Goal: Use online tool/utility: Utilize a website feature to perform a specific function

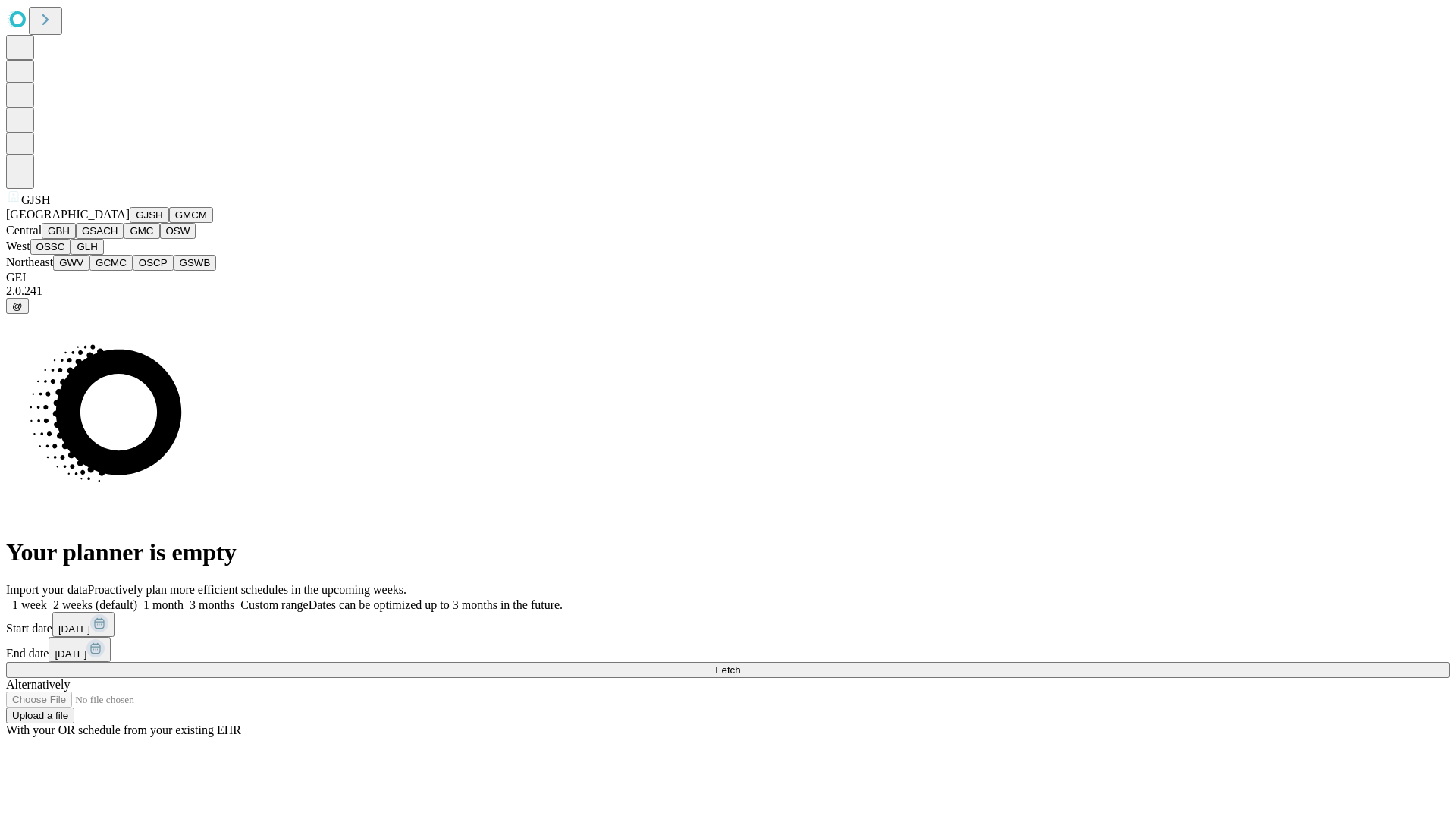
click at [130, 223] on button "GJSH" at bounding box center [149, 215] width 40 height 16
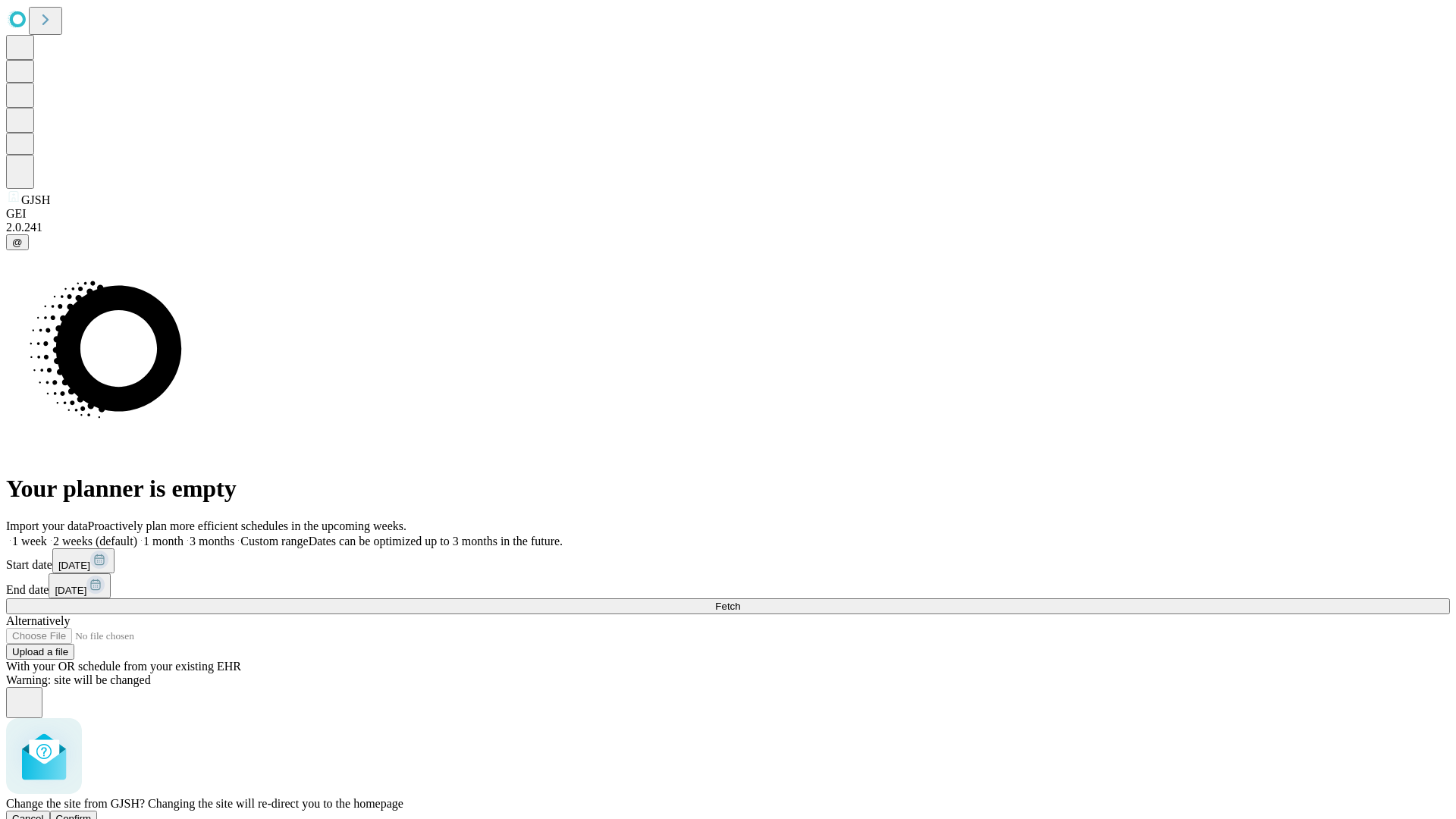
click at [92, 813] on span "Confirm" at bounding box center [74, 819] width 36 height 11
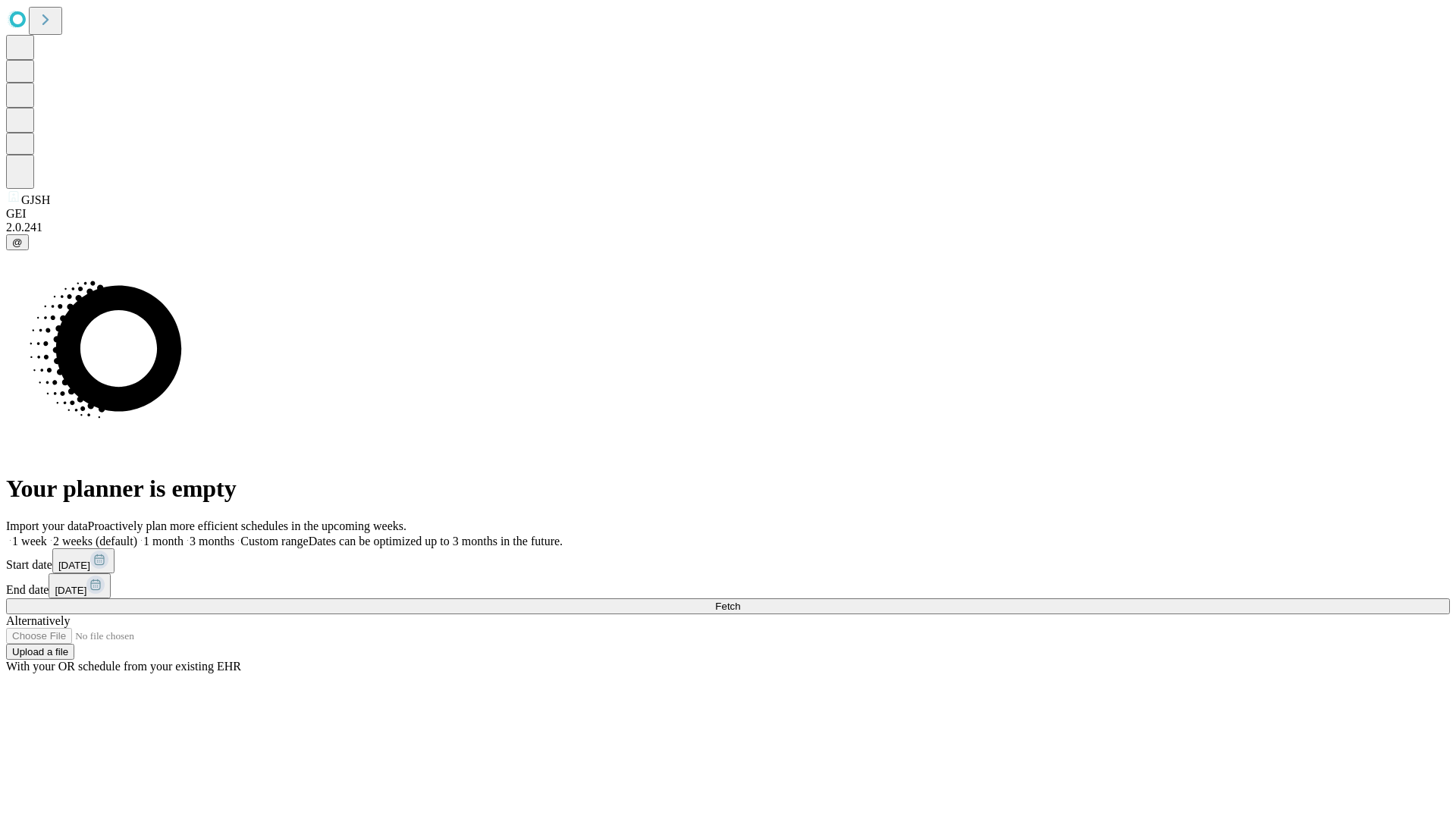
click at [137, 535] on label "2 weeks (default)" at bounding box center [92, 541] width 90 height 13
click at [740, 600] on span "Fetch" at bounding box center [727, 606] width 25 height 11
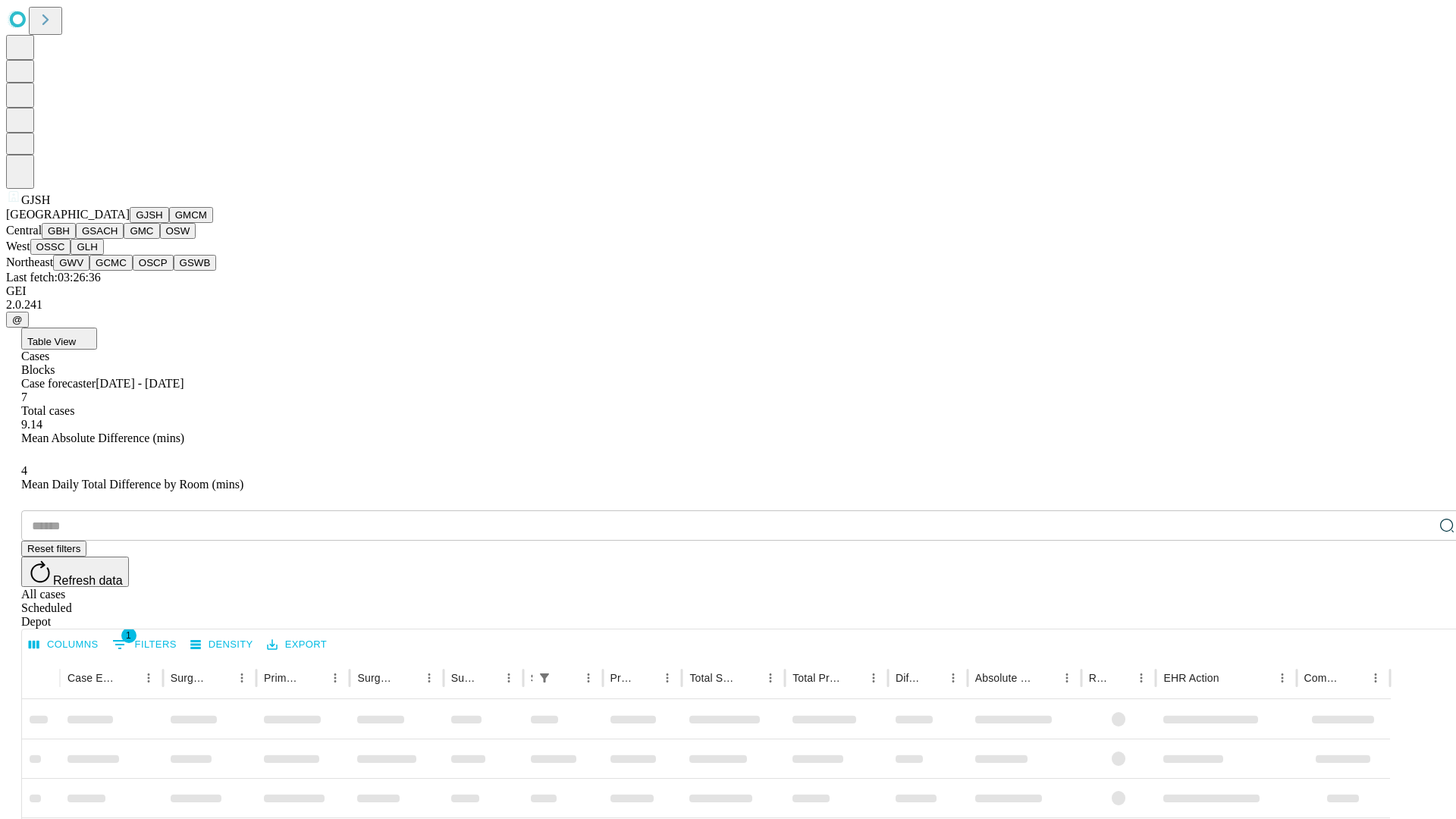
click at [169, 223] on button "GMCM" at bounding box center [191, 215] width 44 height 16
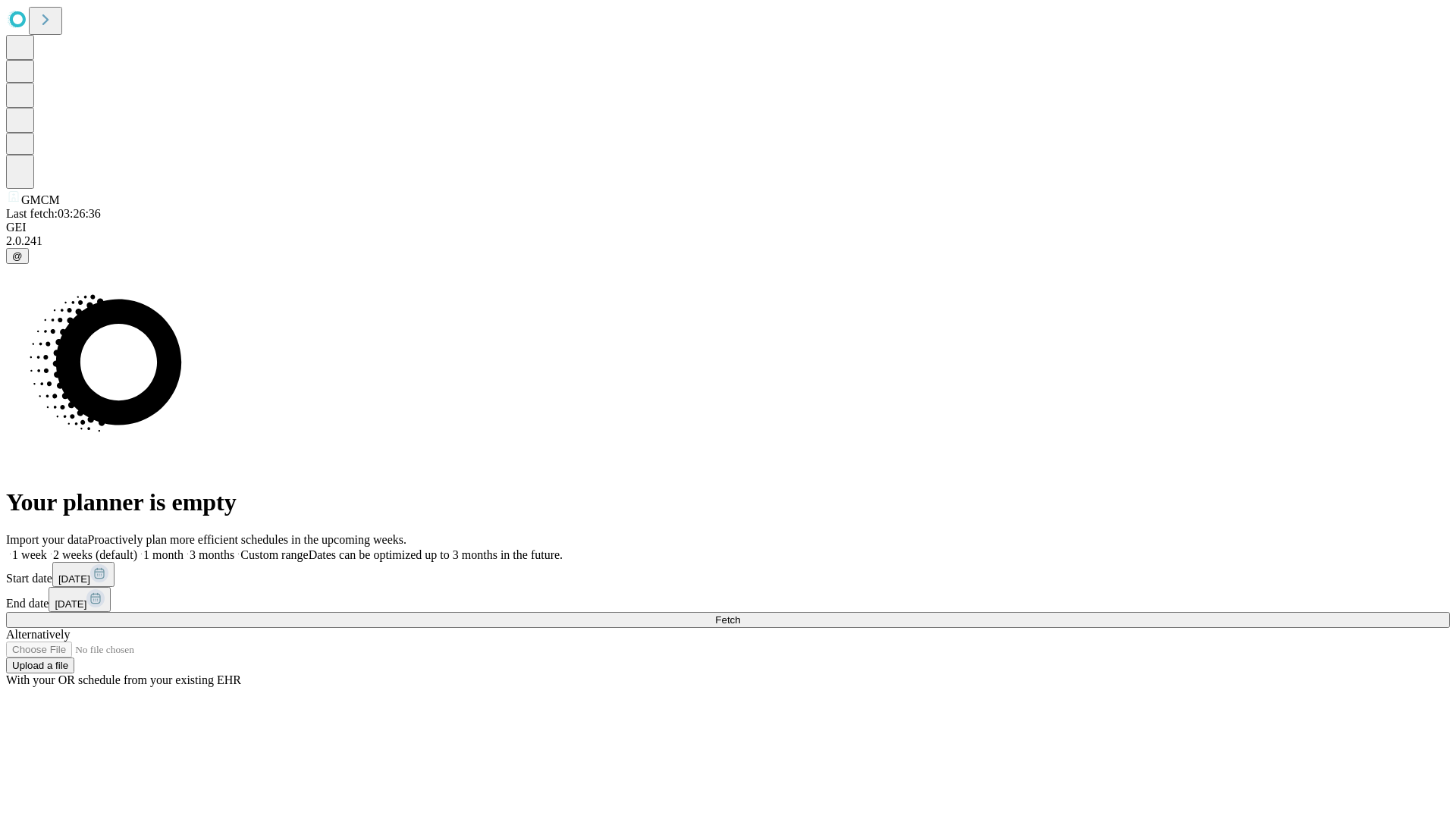
click at [137, 548] on label "2 weeks (default)" at bounding box center [92, 555] width 90 height 13
click at [740, 614] on span "Fetch" at bounding box center [727, 620] width 25 height 11
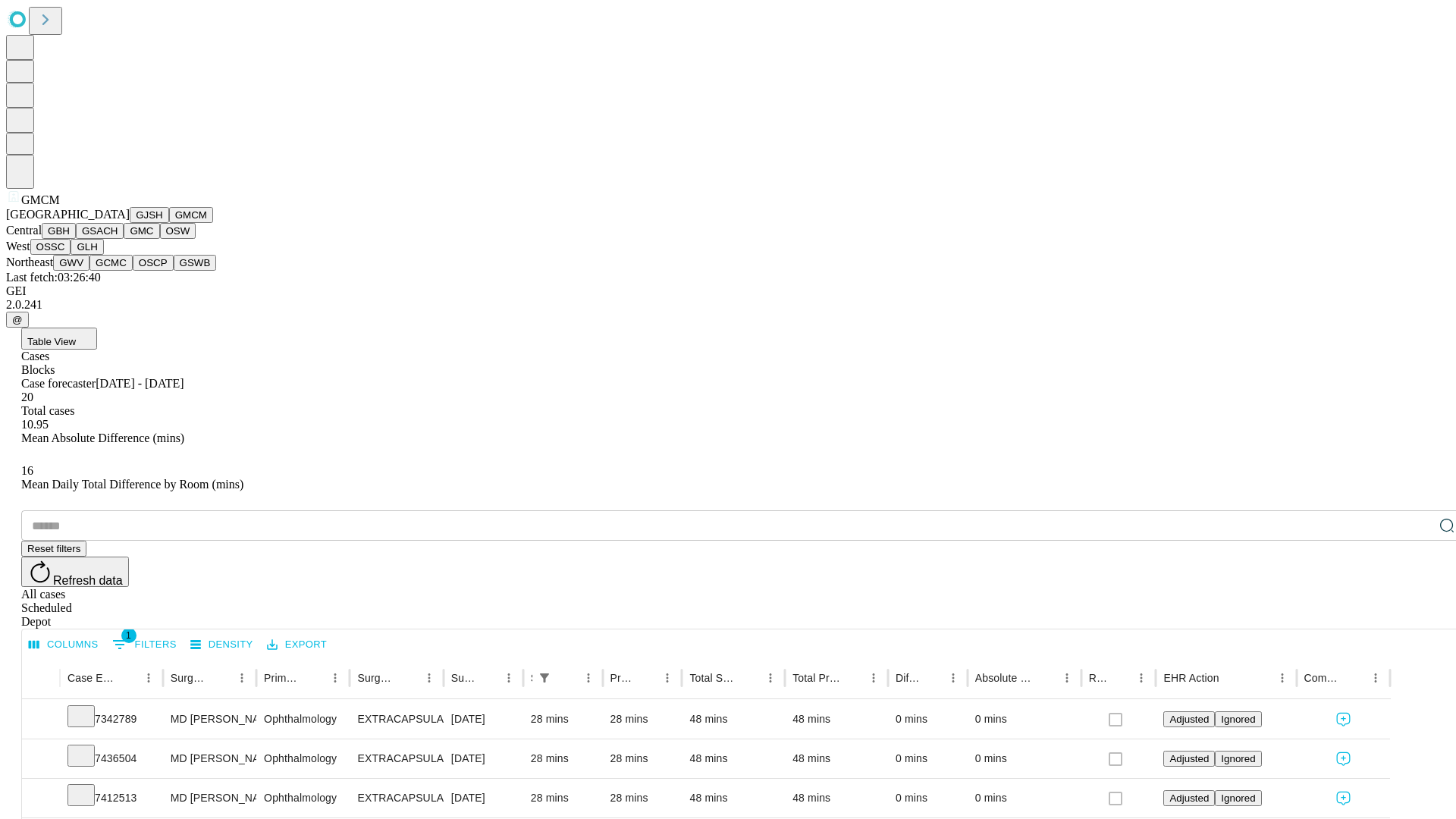
click at [76, 239] on button "GBH" at bounding box center [58, 231] width 34 height 16
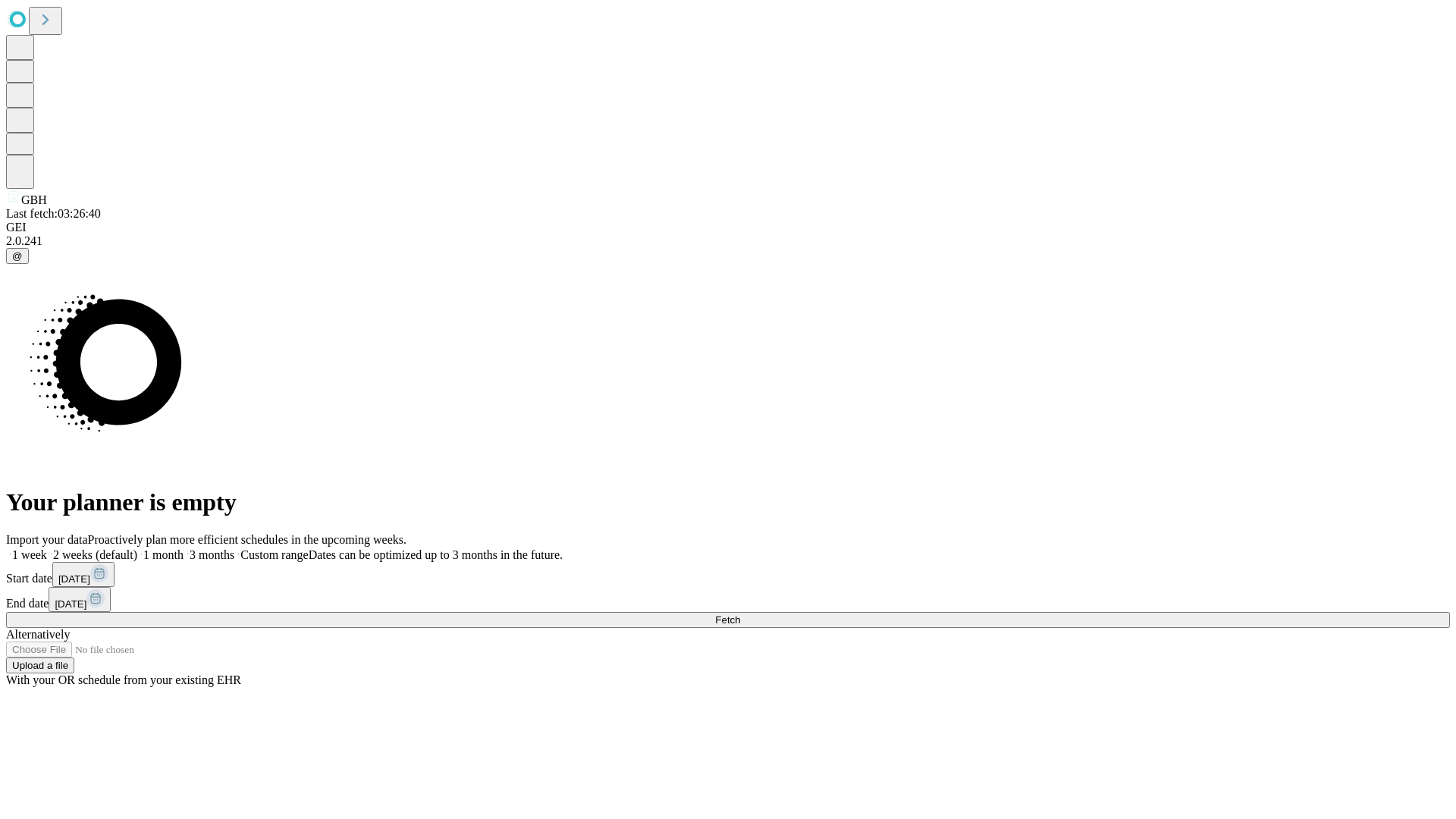
click at [137, 548] on label "2 weeks (default)" at bounding box center [92, 555] width 90 height 13
click at [740, 614] on span "Fetch" at bounding box center [727, 620] width 25 height 11
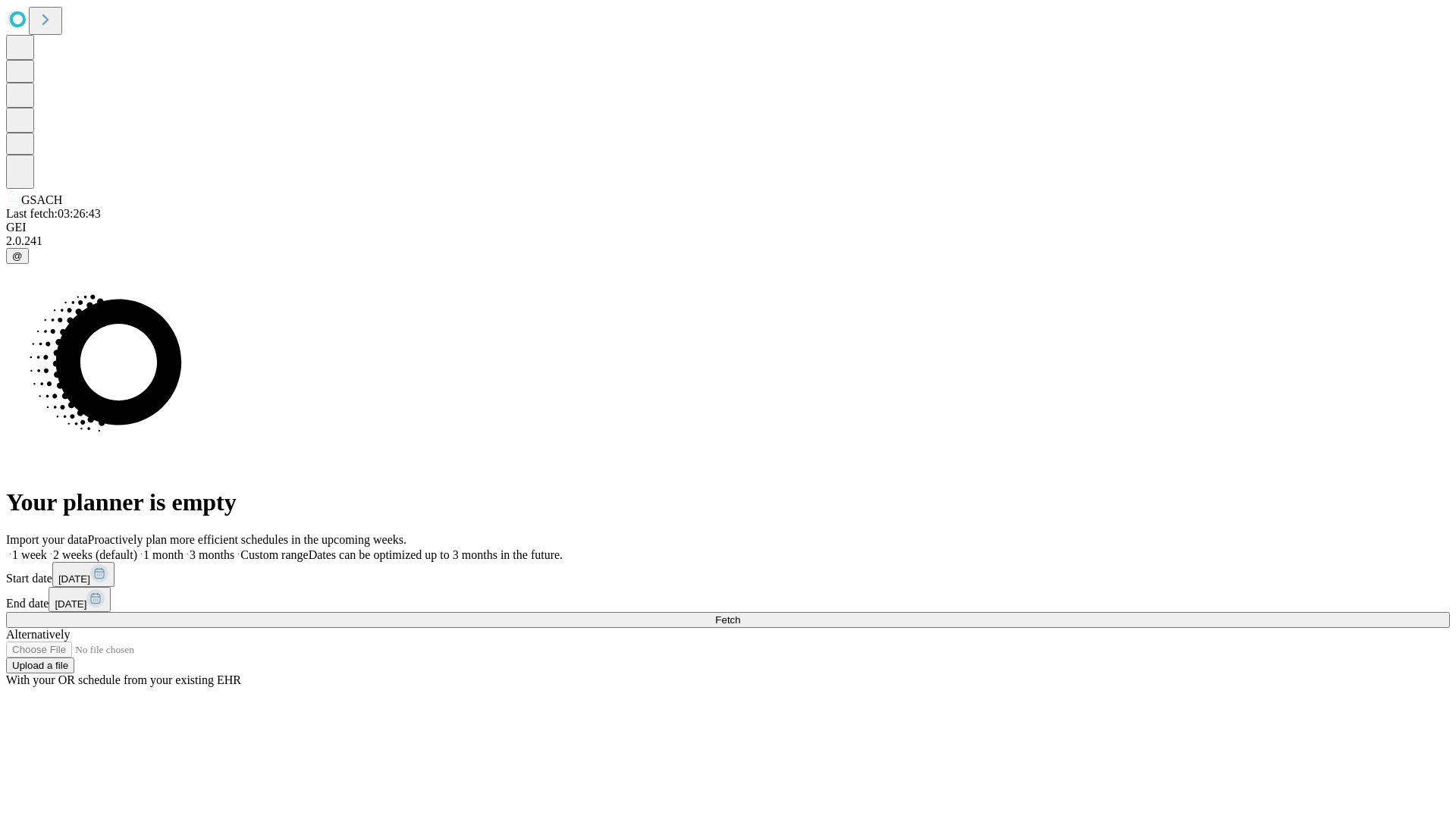
click at [137, 548] on label "2 weeks (default)" at bounding box center [92, 555] width 90 height 13
click at [740, 614] on span "Fetch" at bounding box center [727, 620] width 25 height 11
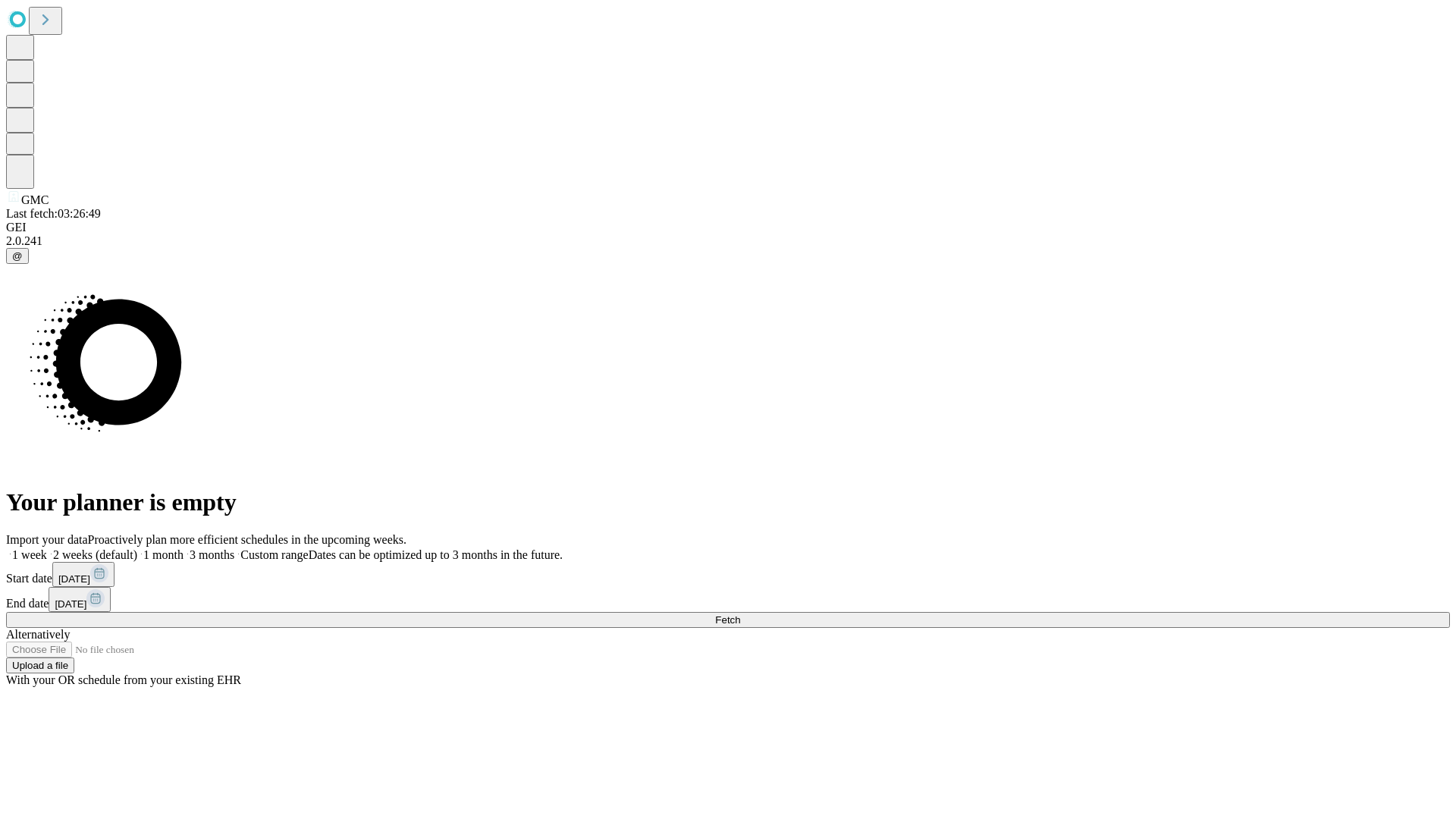
click at [137, 548] on label "2 weeks (default)" at bounding box center [92, 555] width 90 height 13
click at [740, 614] on span "Fetch" at bounding box center [727, 620] width 25 height 11
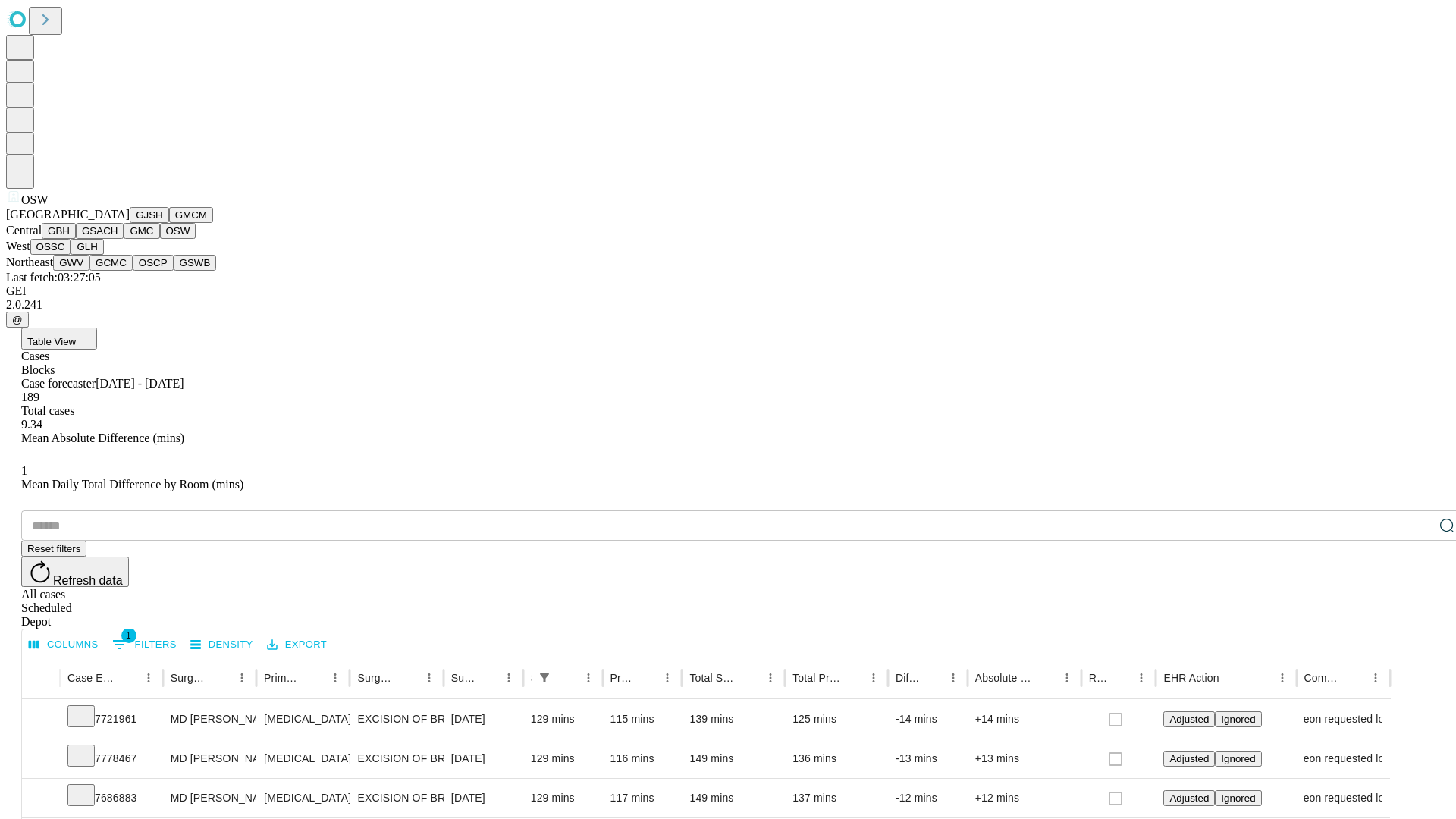
click at [71, 255] on button "OSSC" at bounding box center [50, 247] width 41 height 16
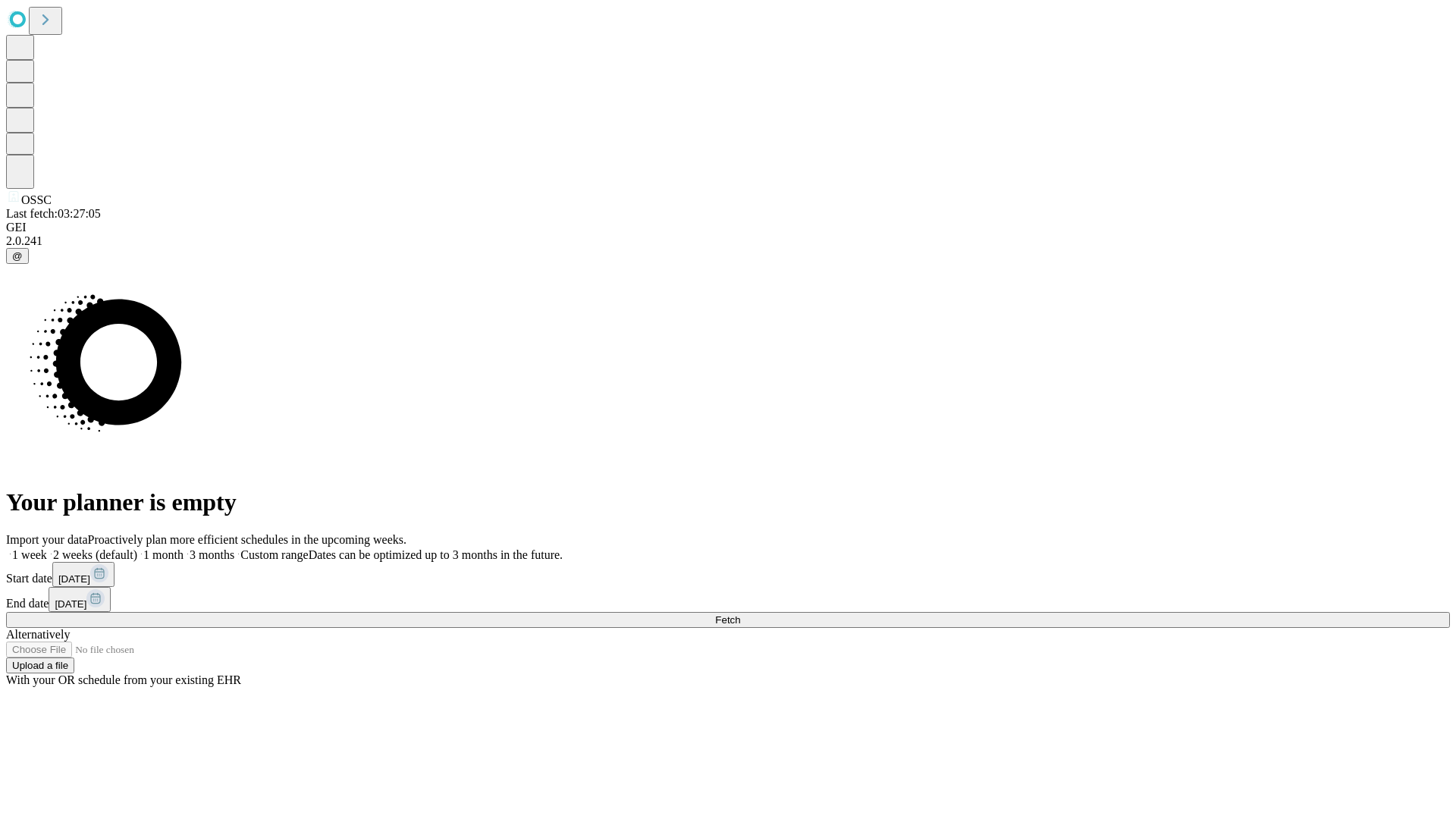
click at [137, 548] on label "2 weeks (default)" at bounding box center [92, 555] width 90 height 13
click at [740, 614] on span "Fetch" at bounding box center [727, 620] width 25 height 11
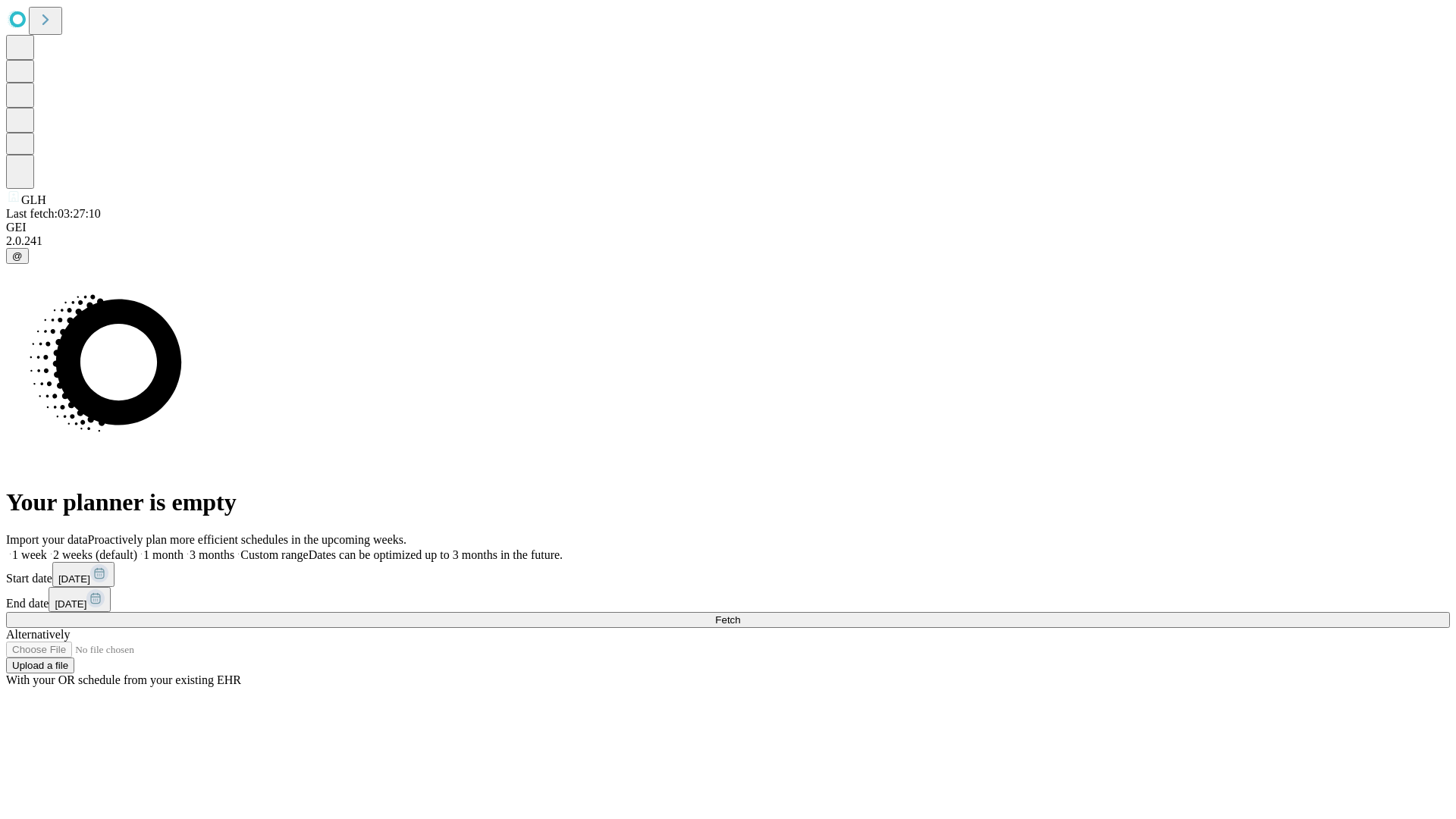
click at [137, 548] on label "2 weeks (default)" at bounding box center [92, 555] width 90 height 13
click at [740, 614] on span "Fetch" at bounding box center [727, 620] width 25 height 11
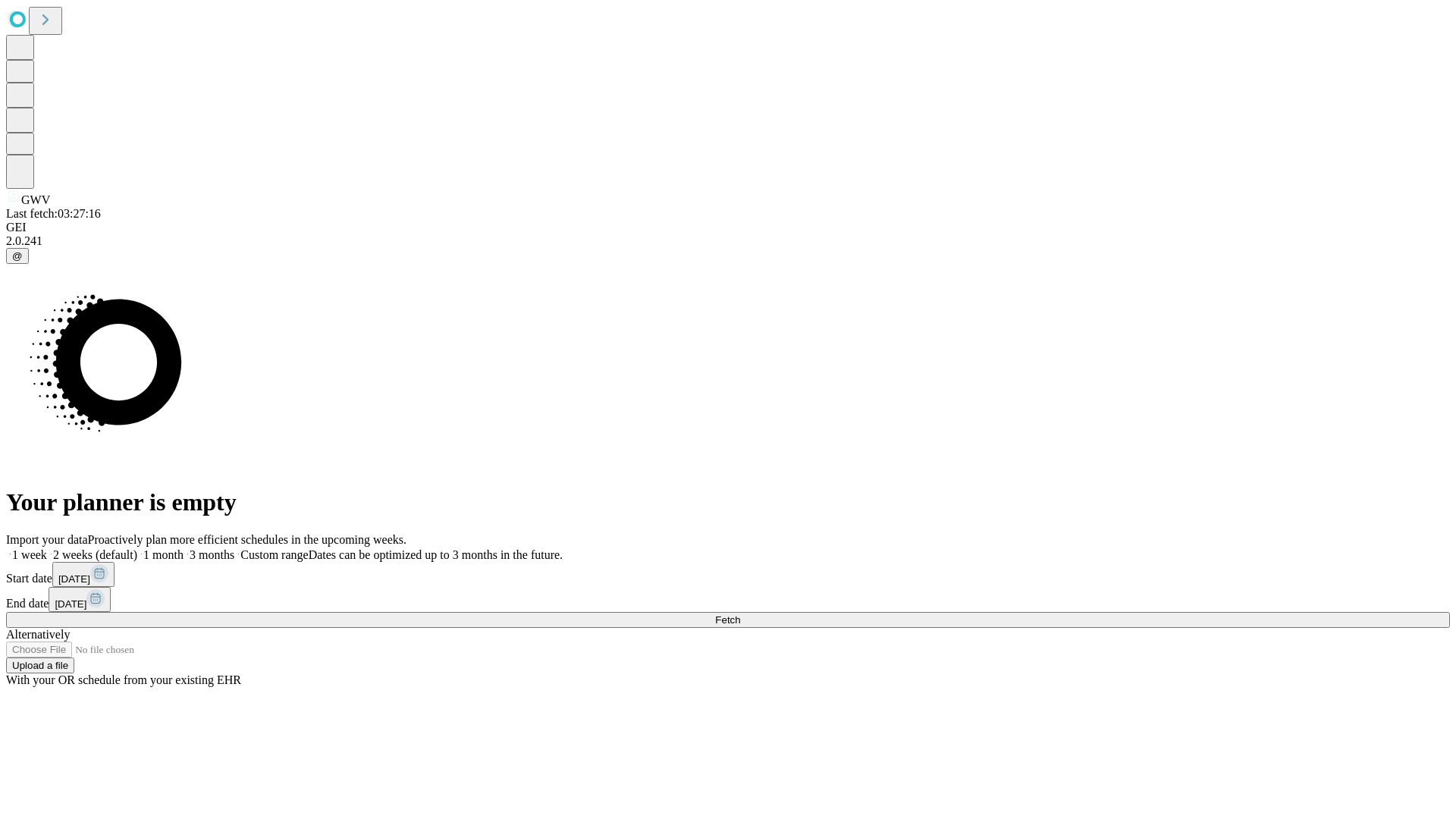
click at [137, 548] on label "2 weeks (default)" at bounding box center [92, 555] width 90 height 13
click at [740, 614] on span "Fetch" at bounding box center [727, 620] width 25 height 11
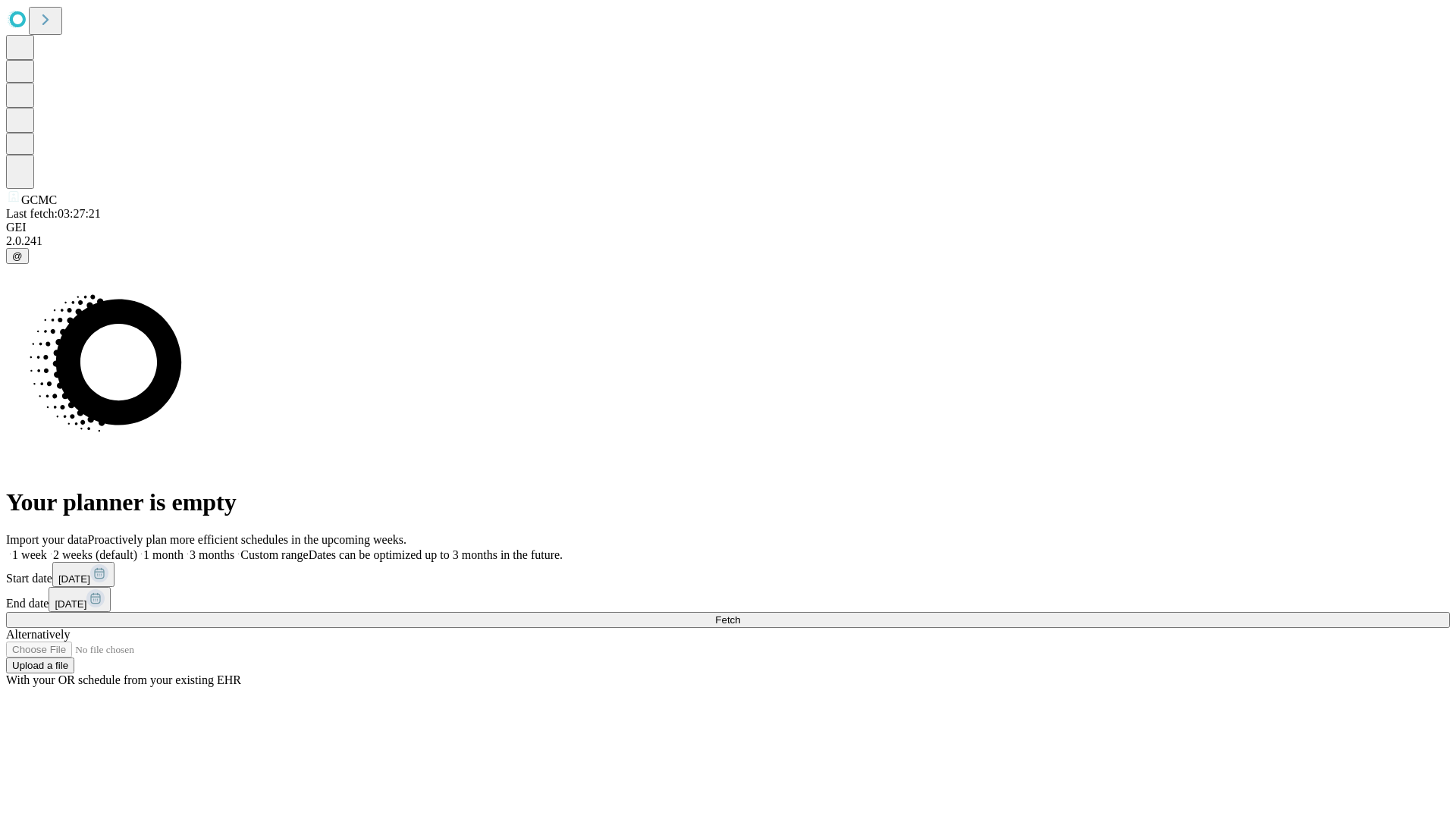
click at [137, 548] on label "2 weeks (default)" at bounding box center [92, 555] width 90 height 13
click at [740, 614] on span "Fetch" at bounding box center [727, 620] width 25 height 11
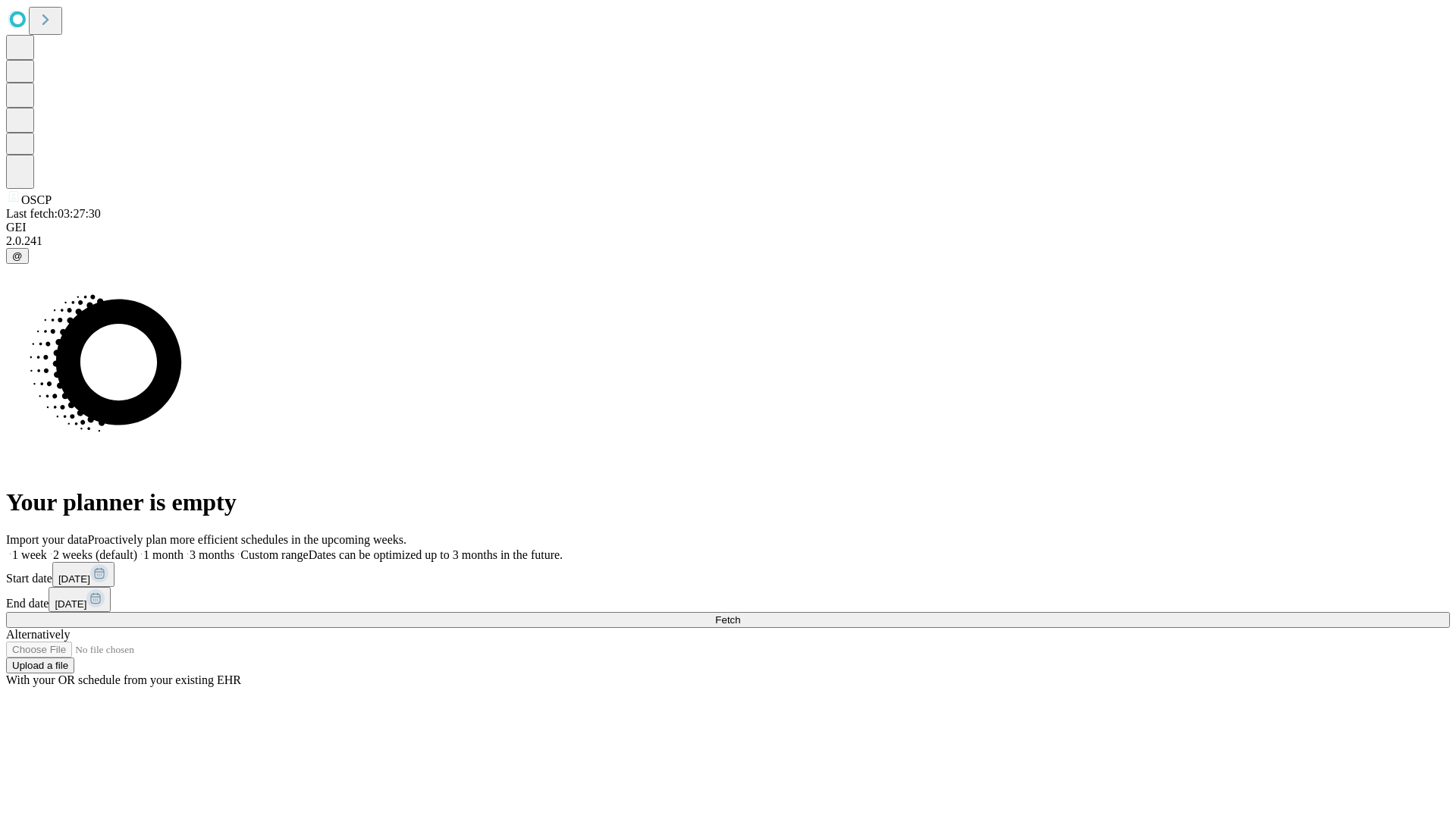
click at [137, 548] on label "2 weeks (default)" at bounding box center [92, 555] width 90 height 13
click at [740, 614] on span "Fetch" at bounding box center [727, 620] width 25 height 11
